Goal: Information Seeking & Learning: Learn about a topic

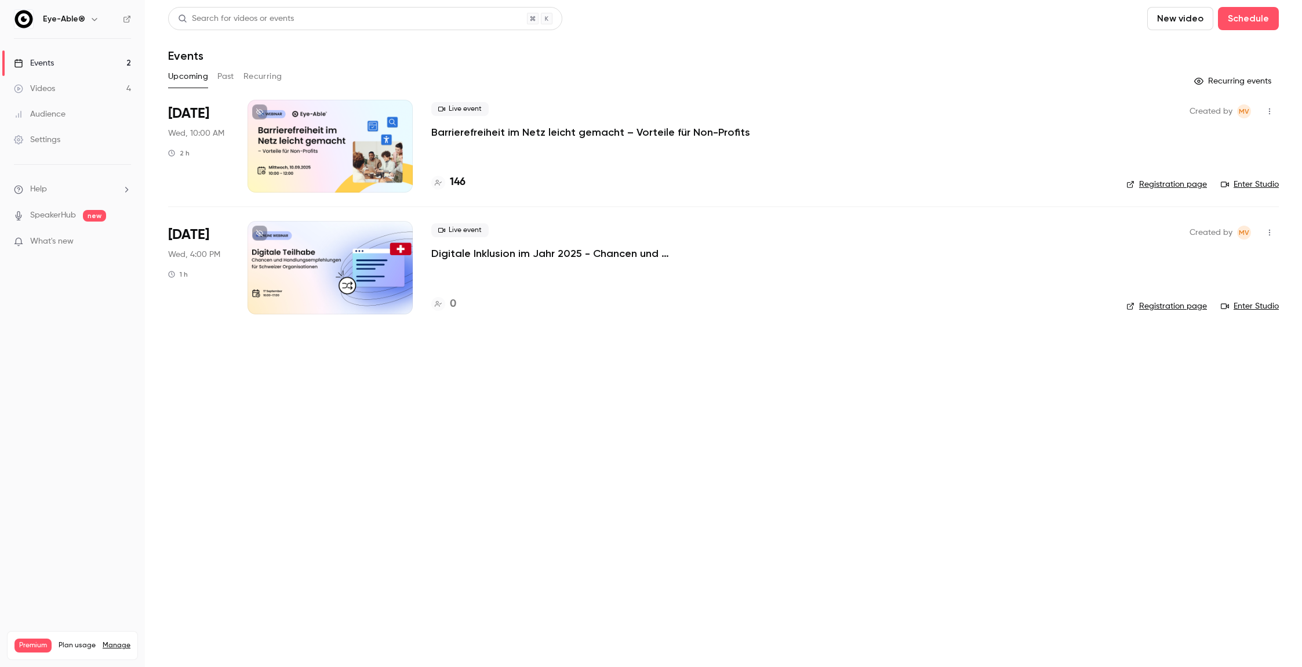
click at [222, 81] on button "Past" at bounding box center [225, 76] width 17 height 19
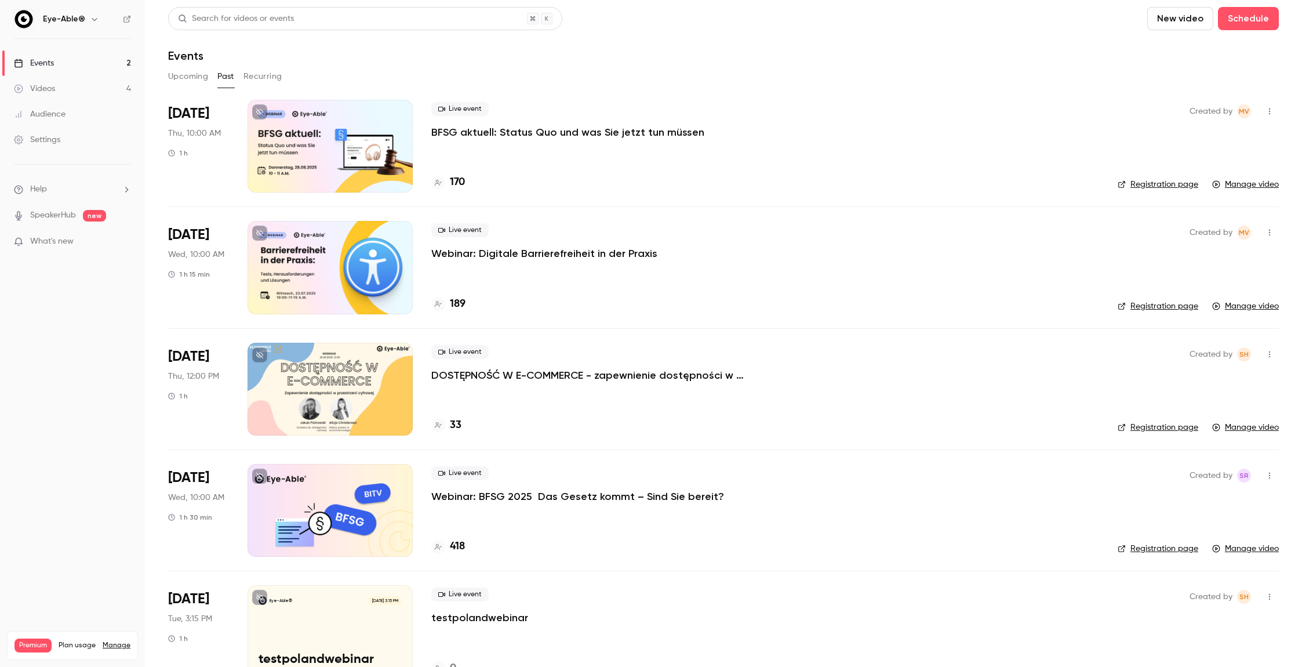
click at [347, 166] on div at bounding box center [330, 146] width 165 height 93
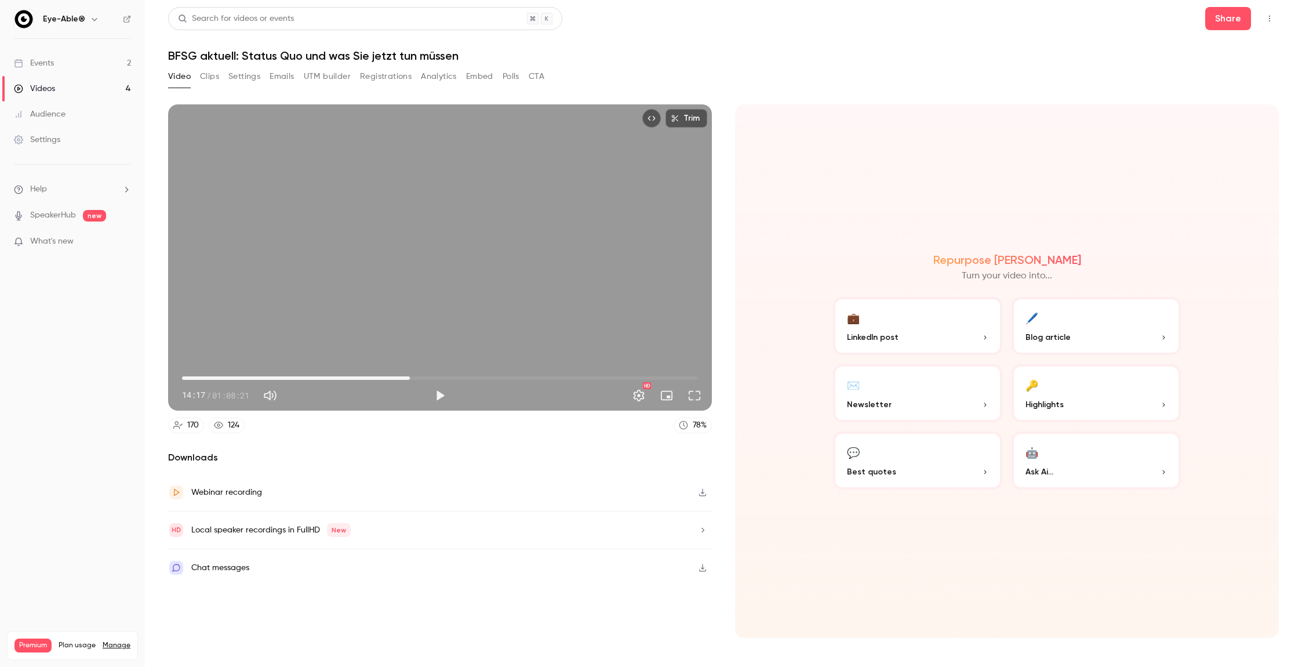
drag, startPoint x: 290, startPoint y: 373, endPoint x: 437, endPoint y: 372, distance: 147.3
click at [437, 372] on span "30:11" at bounding box center [440, 378] width 516 height 19
drag, startPoint x: 517, startPoint y: 379, endPoint x: 597, endPoint y: 379, distance: 80.6
click at [597, 379] on span "54:59" at bounding box center [440, 378] width 516 height 19
type input "******"
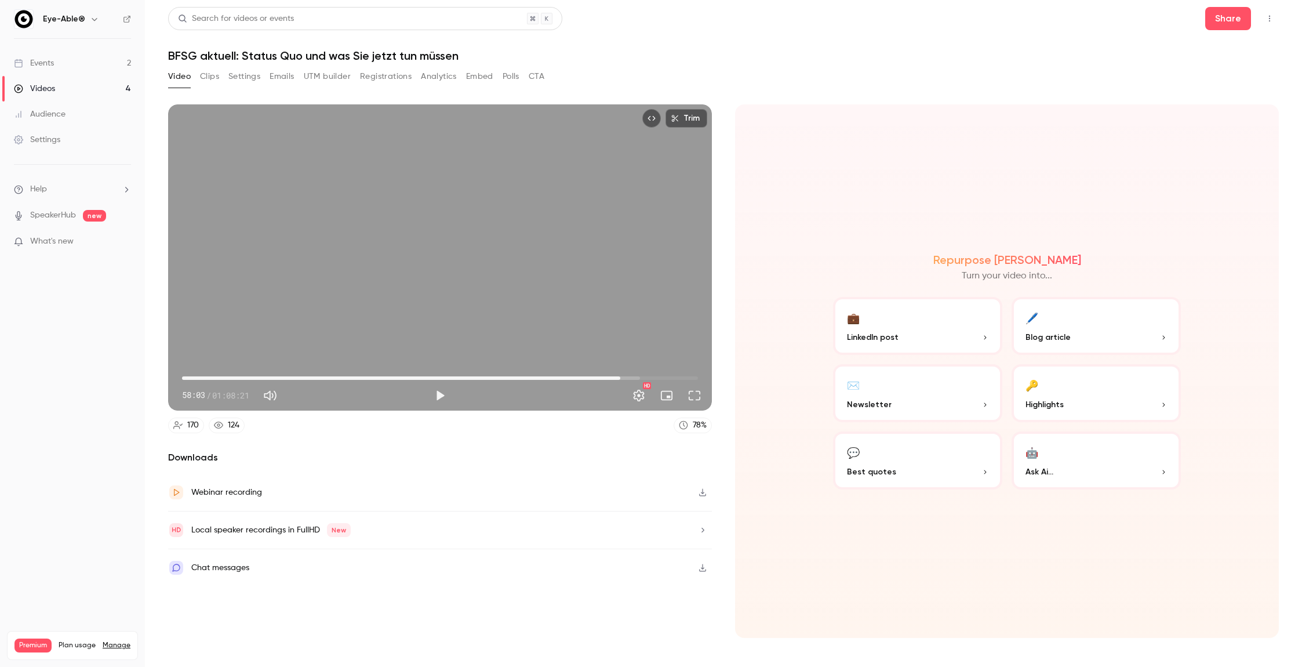
drag, startPoint x: 597, startPoint y: 379, endPoint x: 621, endPoint y: 375, distance: 23.5
click at [621, 376] on span "58:03" at bounding box center [620, 377] width 3 height 3
click at [583, 424] on div "170 124 78 %" at bounding box center [440, 426] width 544 height 16
click at [67, 110] on link "Audience" at bounding box center [72, 114] width 145 height 26
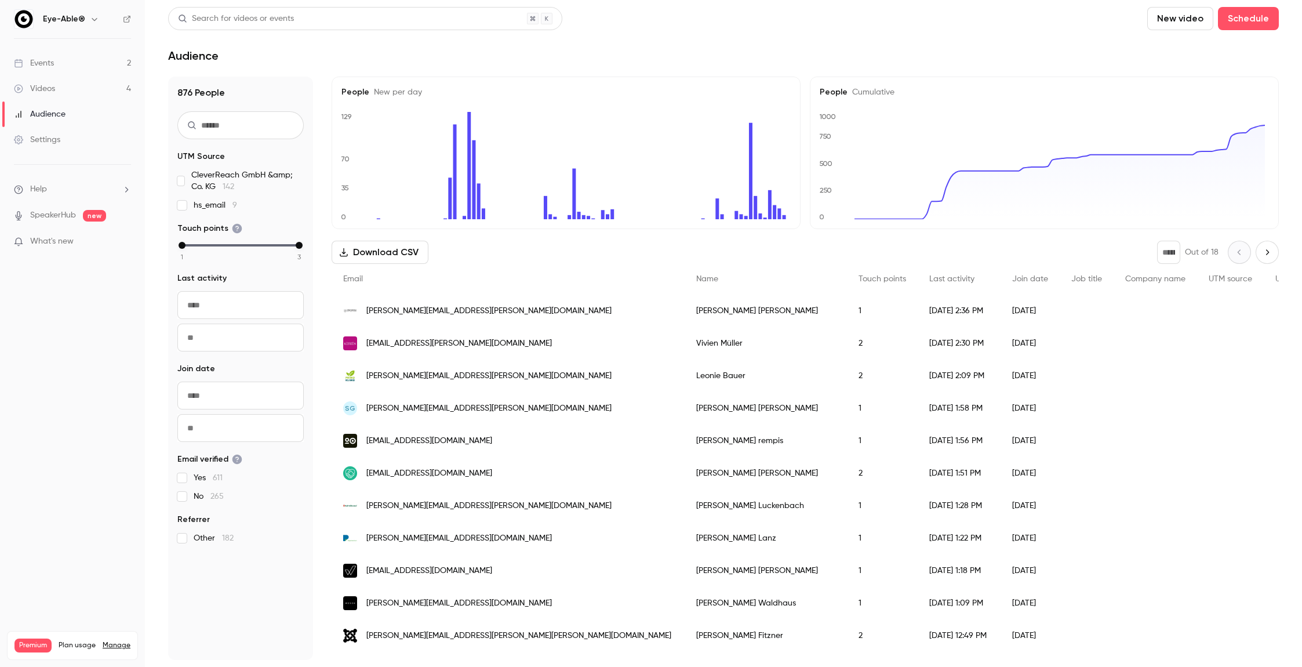
click at [636, 62] on div "Audience" at bounding box center [723, 56] width 1111 height 14
click at [71, 80] on link "Videos 4" at bounding box center [72, 89] width 145 height 26
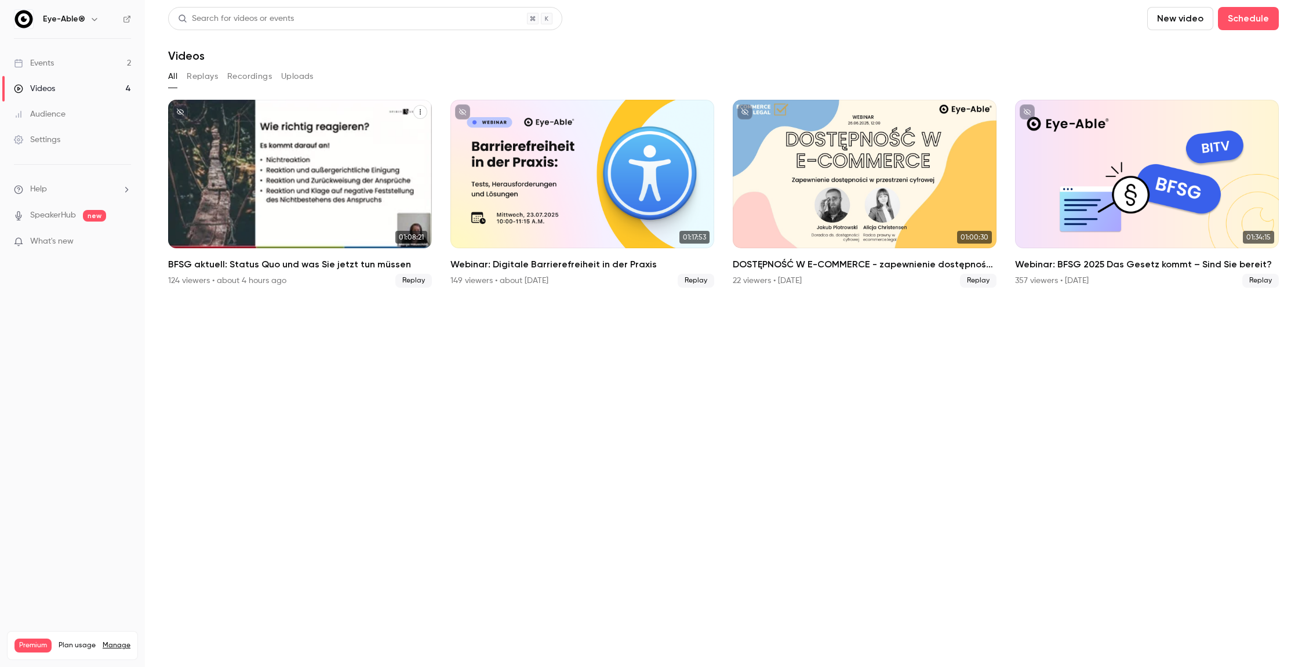
click at [339, 202] on div "BFSG aktuell: Status Quo und was Sie jetzt tun müssen" at bounding box center [300, 174] width 264 height 148
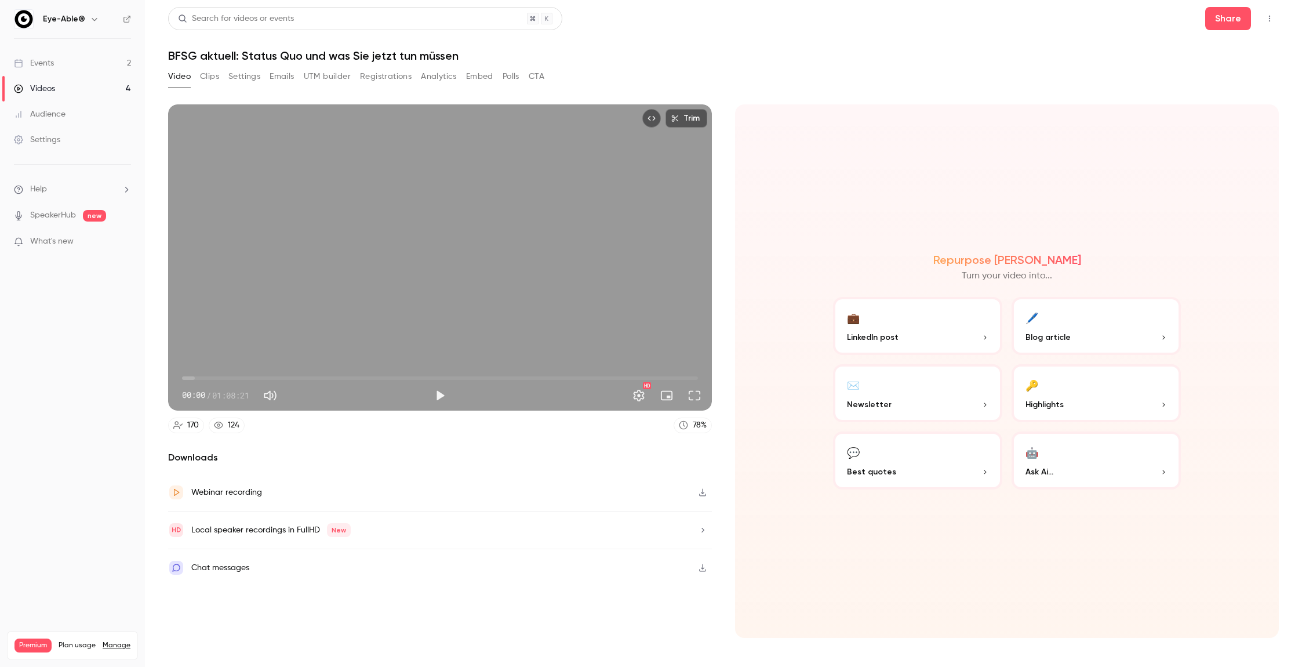
click at [429, 72] on button "Analytics" at bounding box center [439, 76] width 36 height 19
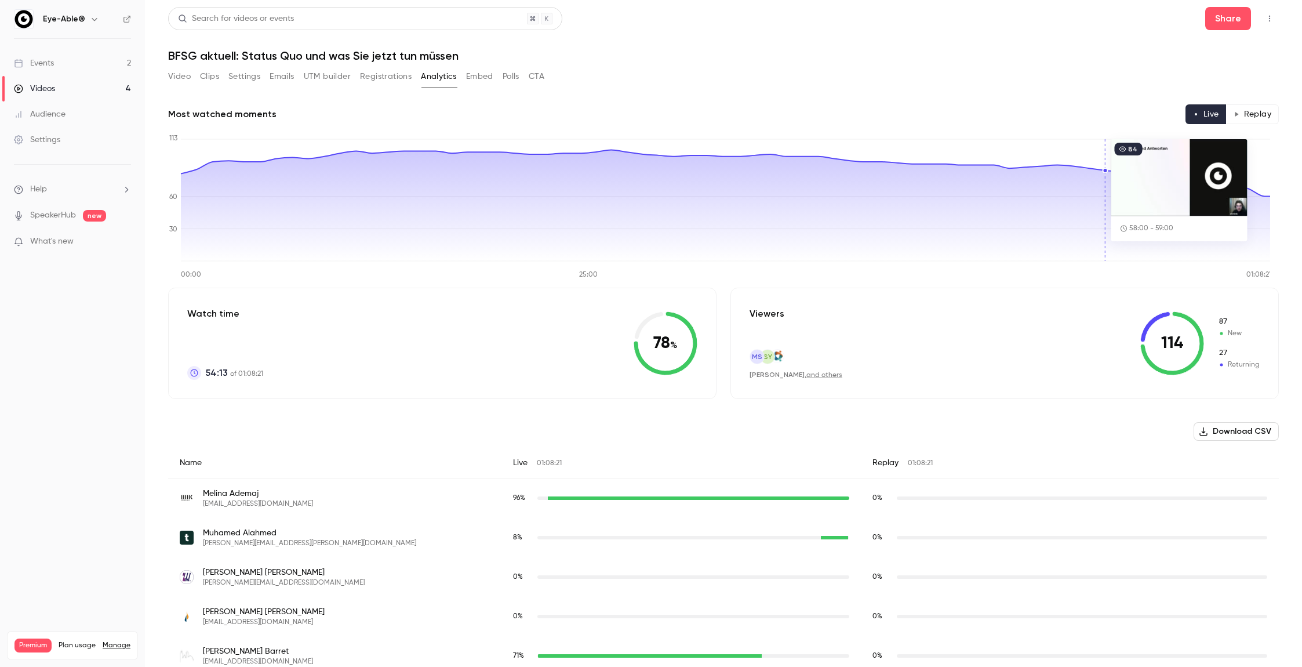
drag, startPoint x: 503, startPoint y: 183, endPoint x: 1100, endPoint y: 197, distance: 596.9
click at [1100, 197] on icon at bounding box center [726, 205] width 1090 height 111
